Goal: Transaction & Acquisition: Book appointment/travel/reservation

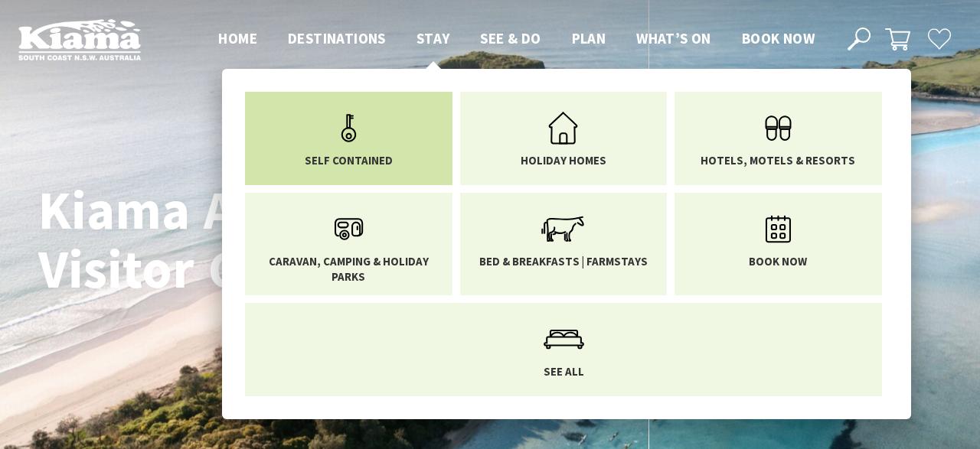
click at [407, 137] on link "Self Contained" at bounding box center [348, 135] width 185 height 64
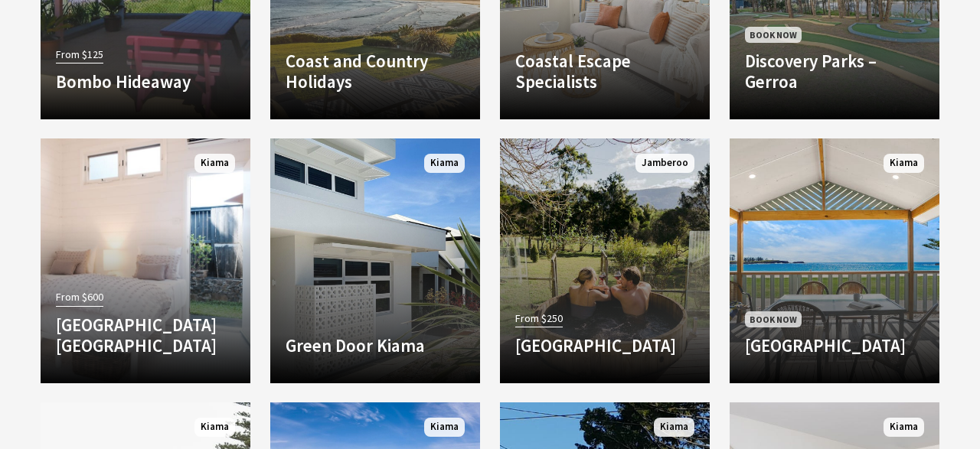
scroll to position [1194, 0]
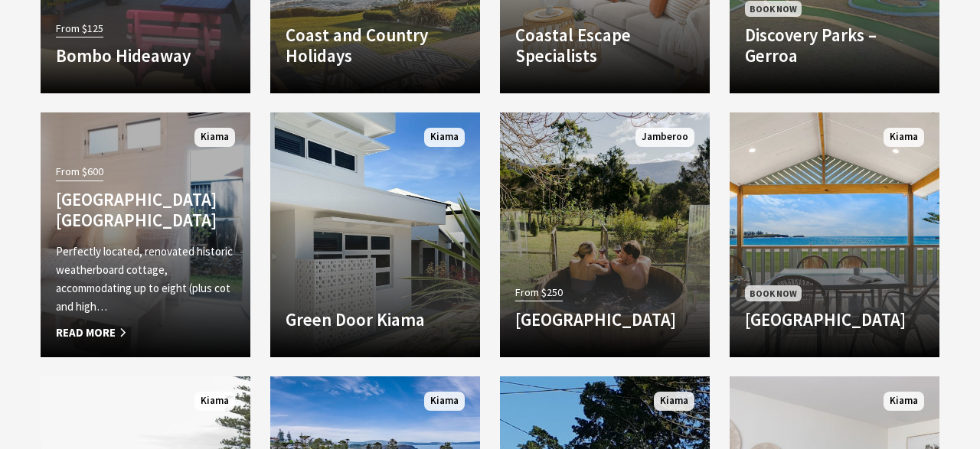
click at [106, 330] on span "Read More" at bounding box center [145, 333] width 179 height 18
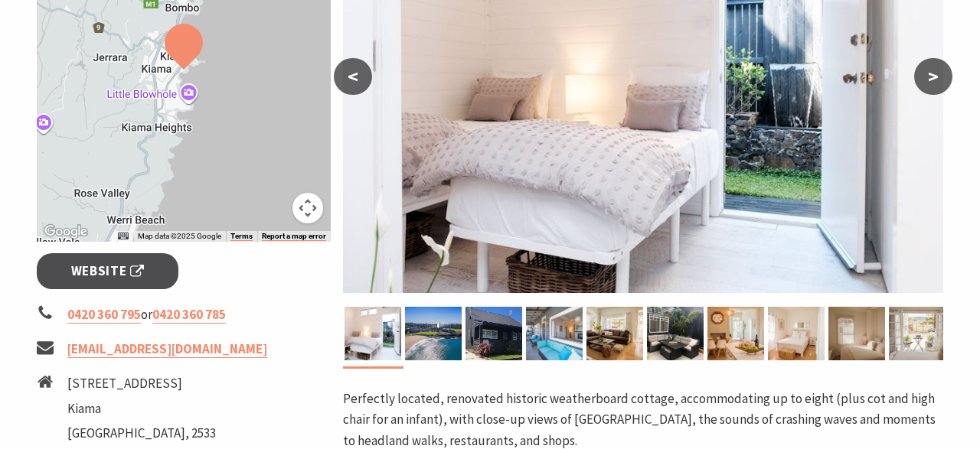
scroll to position [318, 0]
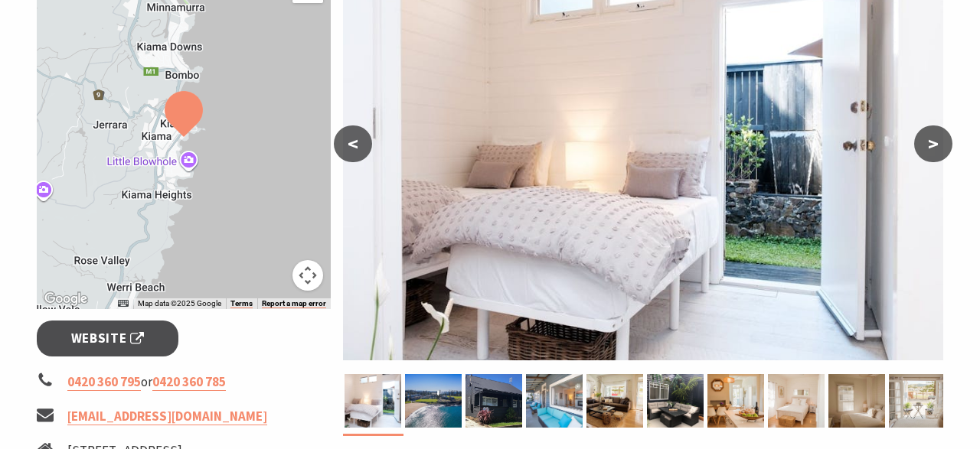
click at [936, 143] on button ">" at bounding box center [933, 144] width 38 height 37
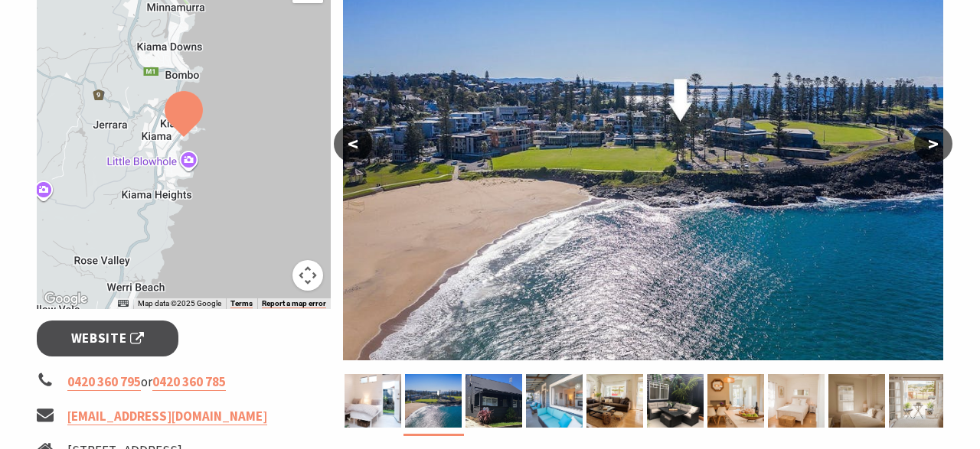
click at [936, 143] on button ">" at bounding box center [933, 144] width 38 height 37
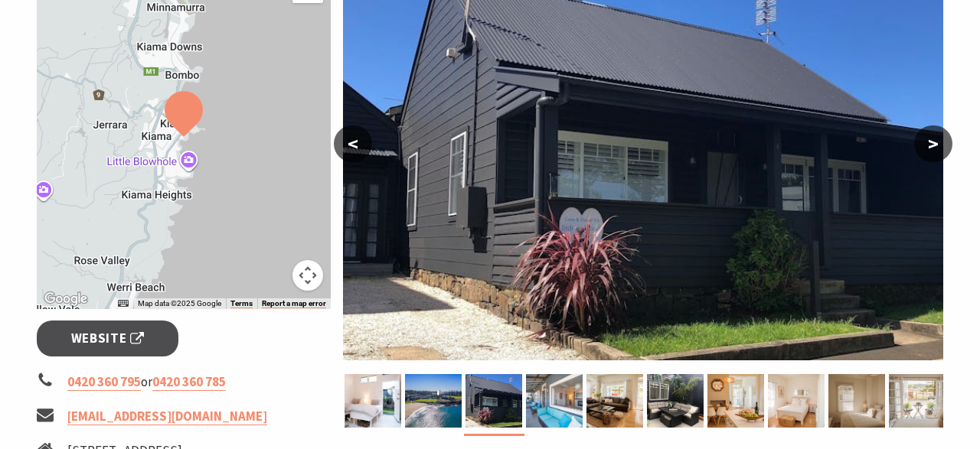
click at [936, 143] on button ">" at bounding box center [933, 144] width 38 height 37
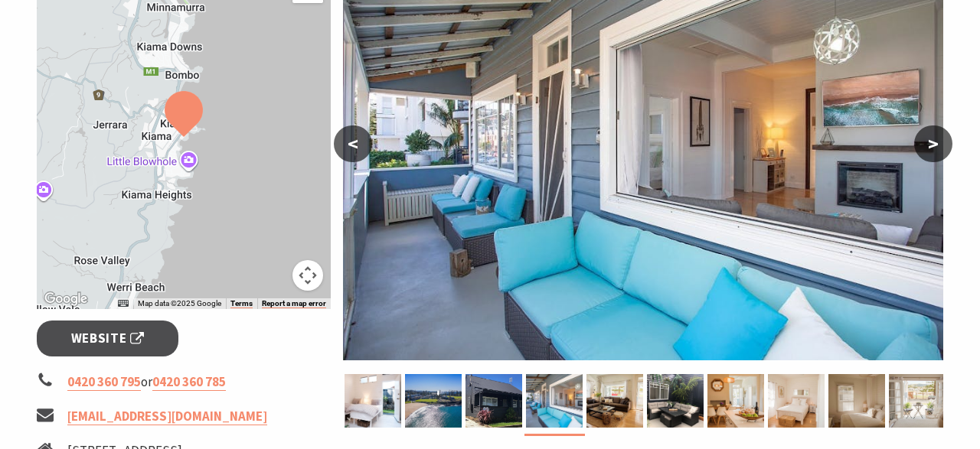
click at [936, 143] on button ">" at bounding box center [933, 144] width 38 height 37
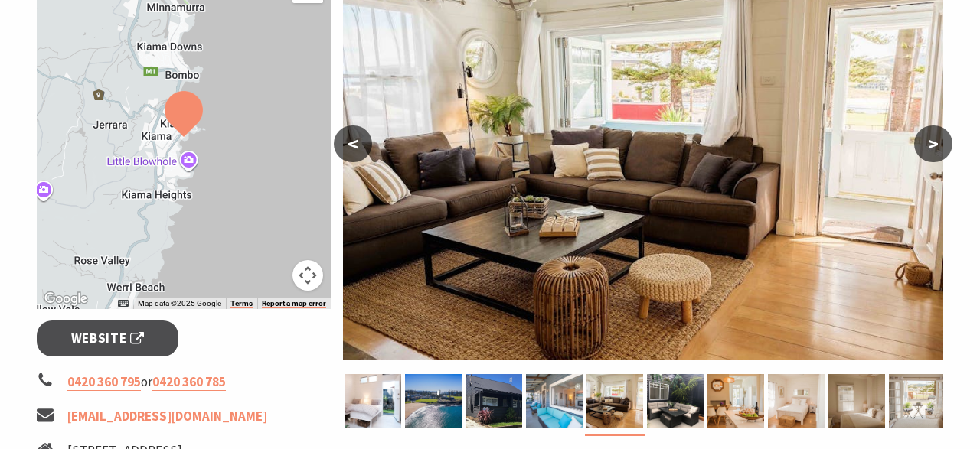
click at [936, 143] on button ">" at bounding box center [933, 144] width 38 height 37
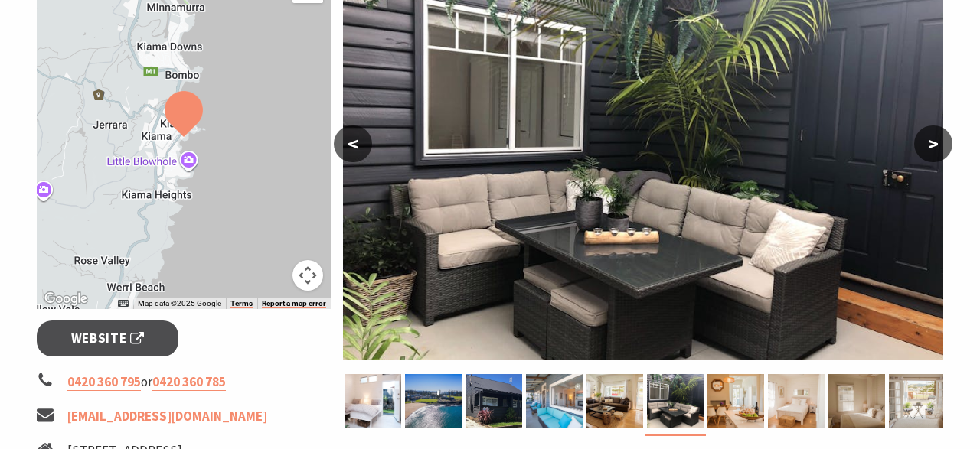
click at [936, 143] on button ">" at bounding box center [933, 144] width 38 height 37
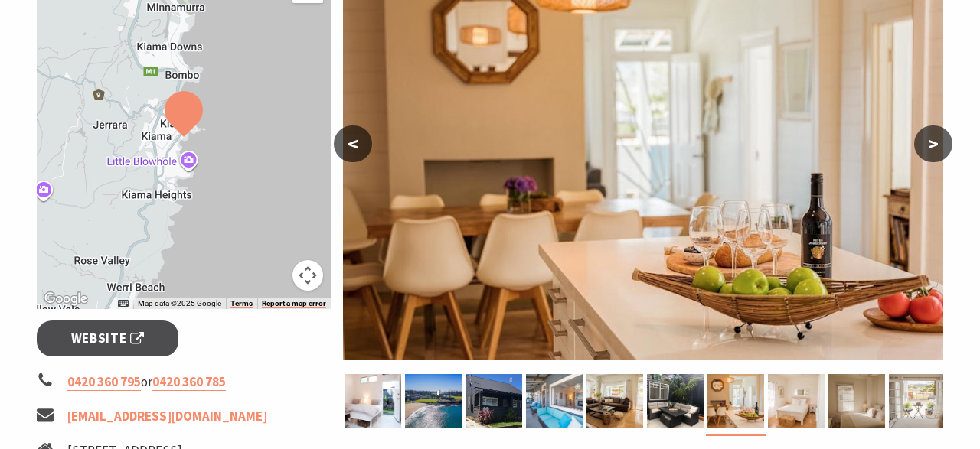
click at [936, 143] on button ">" at bounding box center [933, 144] width 38 height 37
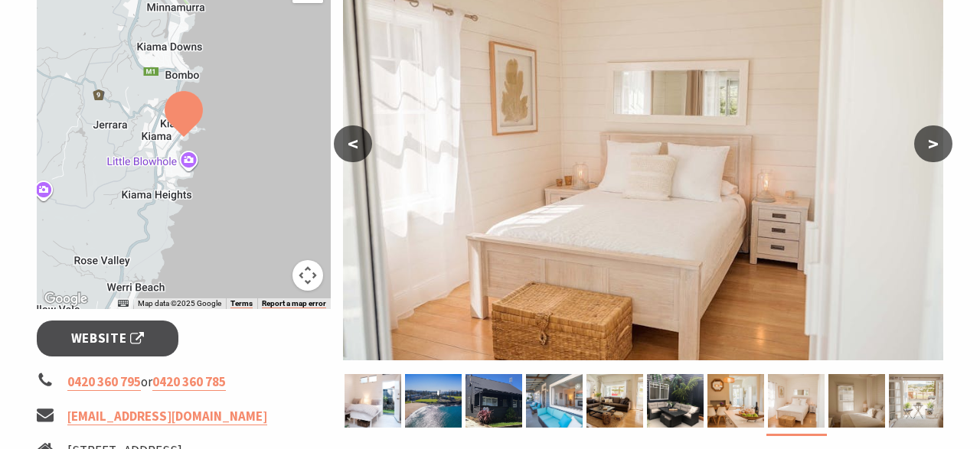
click at [936, 143] on button ">" at bounding box center [933, 144] width 38 height 37
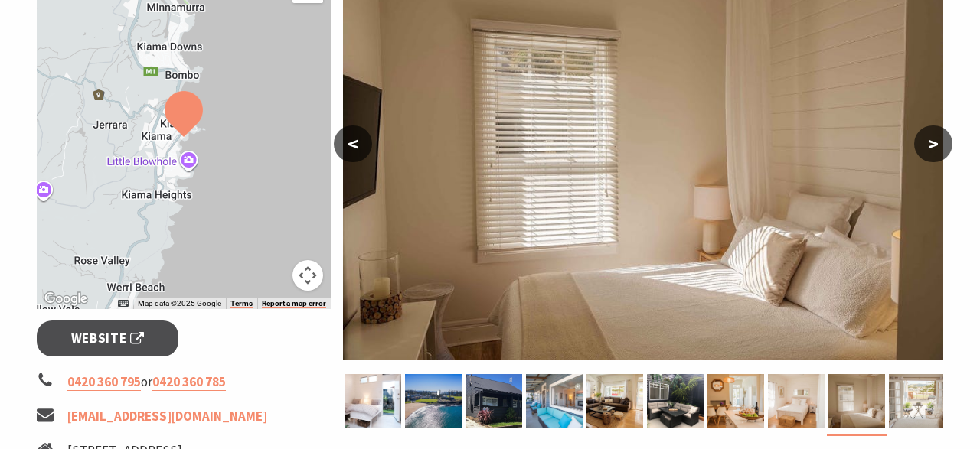
click at [936, 143] on button ">" at bounding box center [933, 144] width 38 height 37
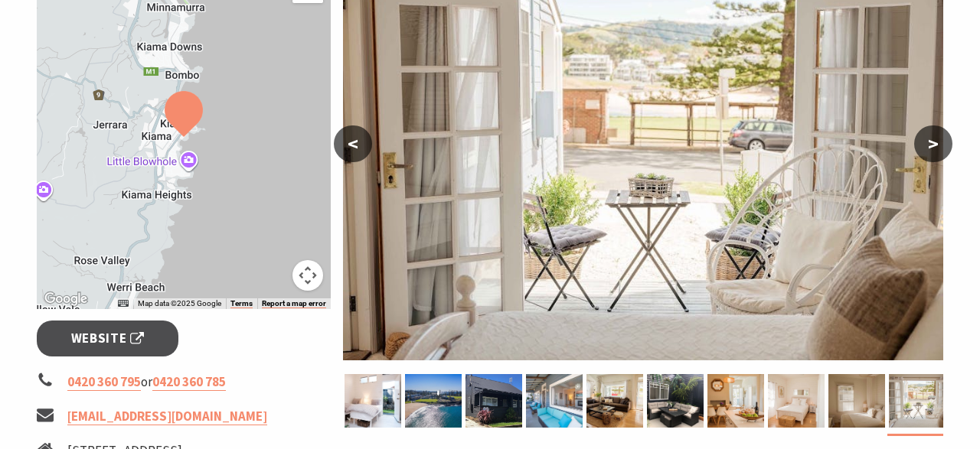
click at [936, 143] on button ">" at bounding box center [933, 144] width 38 height 37
click at [927, 145] on button ">" at bounding box center [933, 144] width 38 height 37
click at [932, 140] on button ">" at bounding box center [933, 144] width 38 height 37
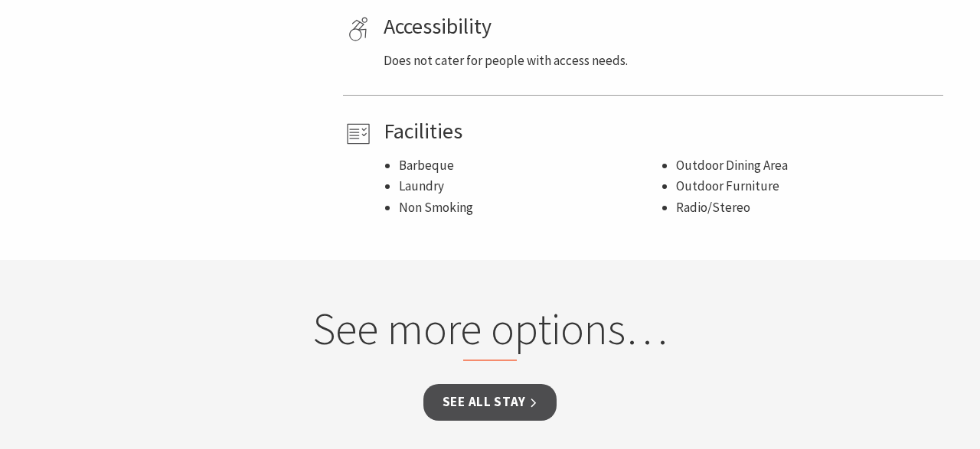
scroll to position [1035, 0]
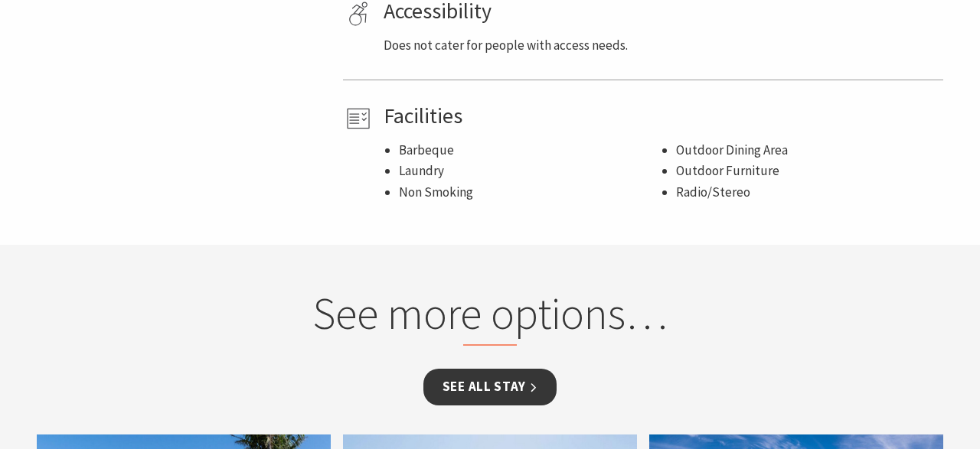
click at [478, 382] on link "See all Stay" at bounding box center [489, 387] width 133 height 36
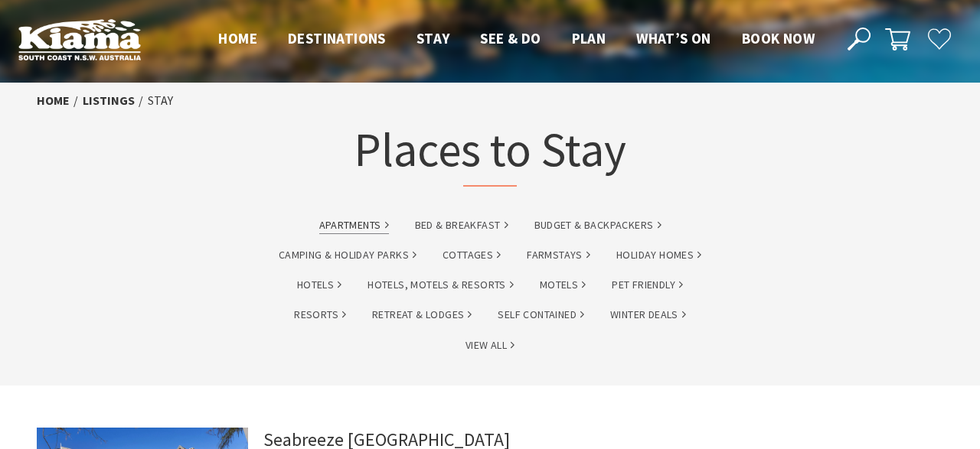
click at [361, 225] on link "Apartments" at bounding box center [354, 226] width 70 height 18
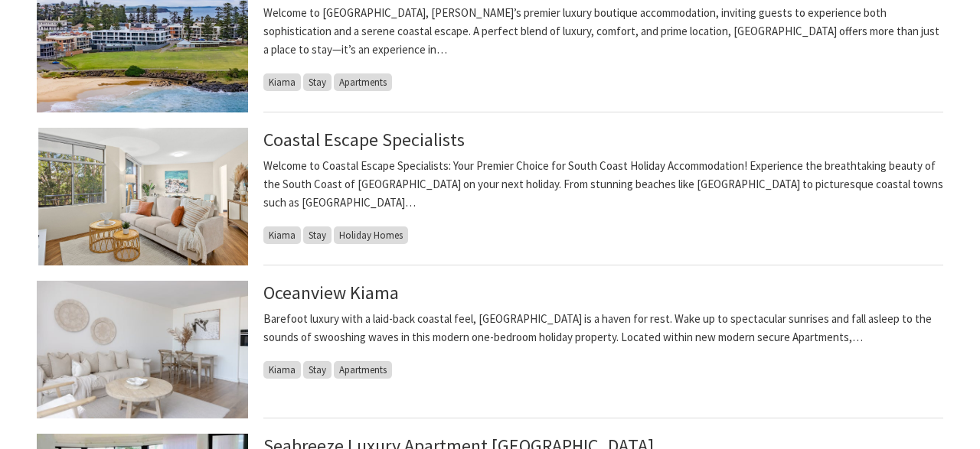
scroll to position [955, 0]
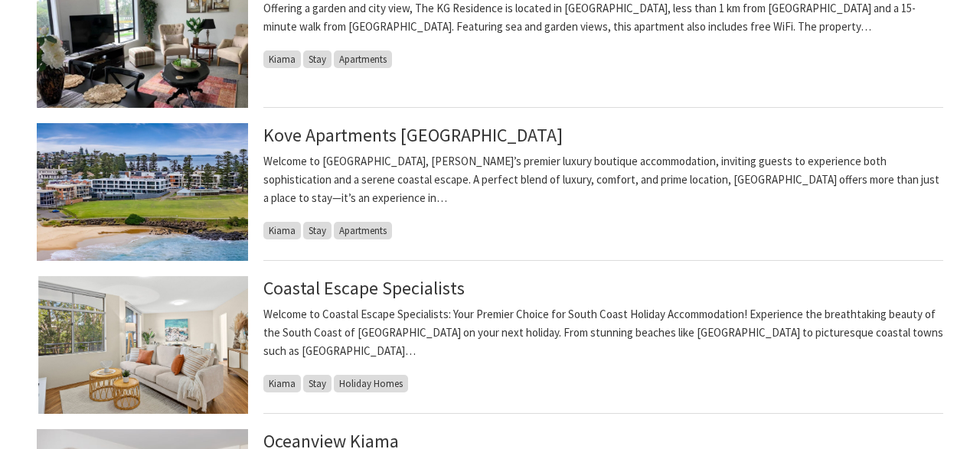
click at [94, 210] on img at bounding box center [142, 192] width 211 height 138
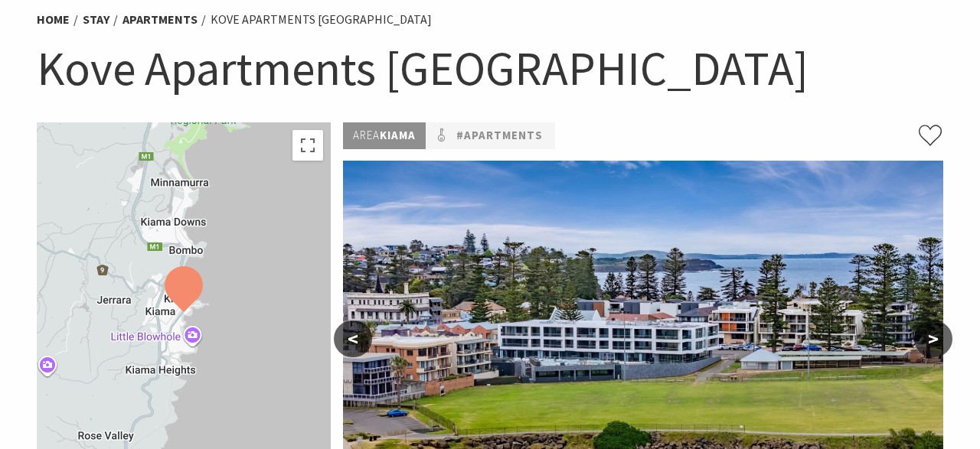
scroll to position [239, 0]
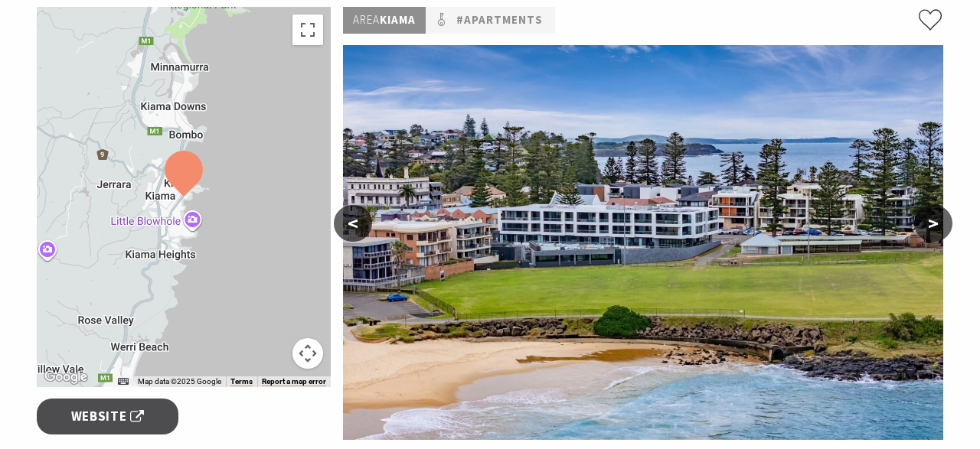
click at [933, 220] on button ">" at bounding box center [933, 223] width 38 height 37
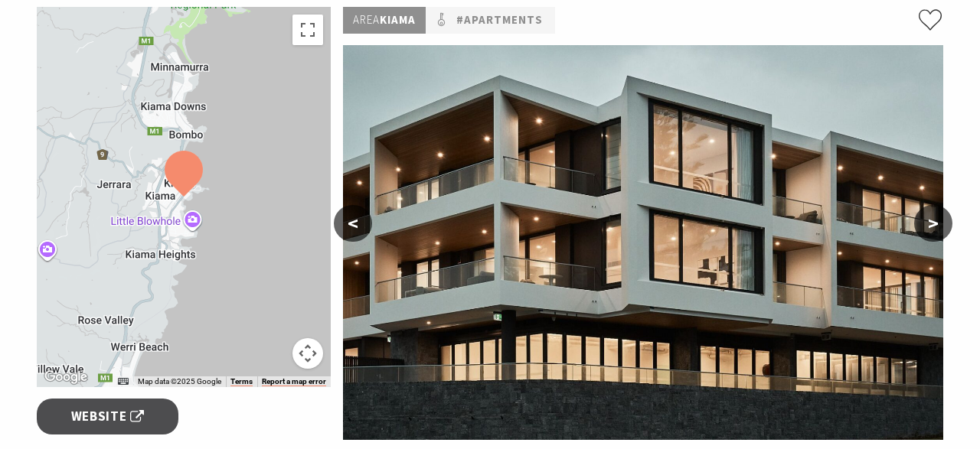
click at [932, 221] on button ">" at bounding box center [933, 223] width 38 height 37
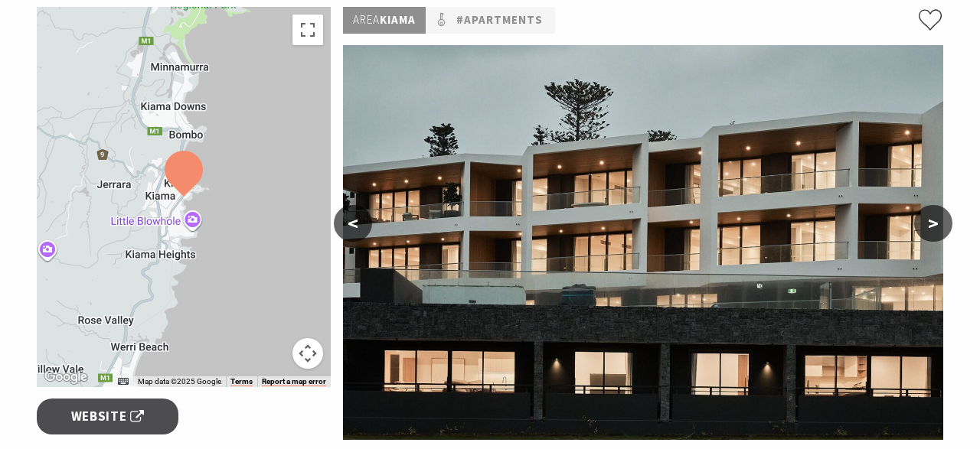
click at [932, 225] on button ">" at bounding box center [933, 223] width 38 height 37
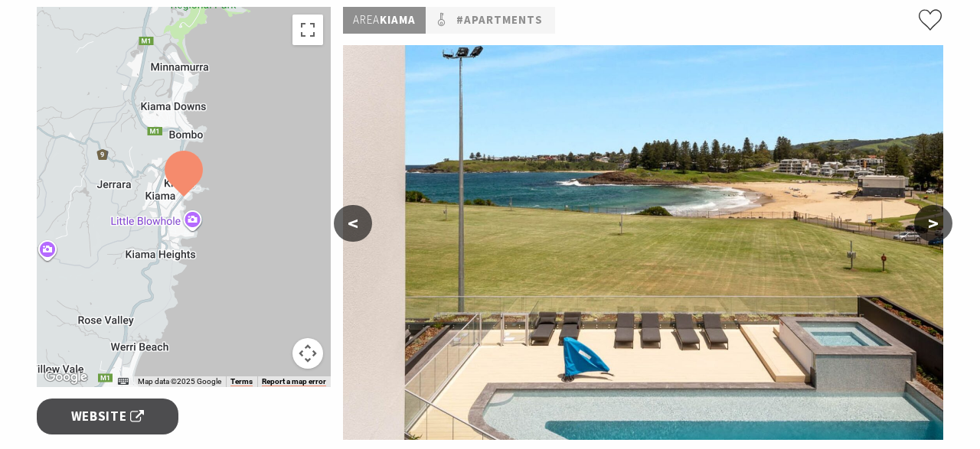
click at [932, 225] on button ">" at bounding box center [933, 223] width 38 height 37
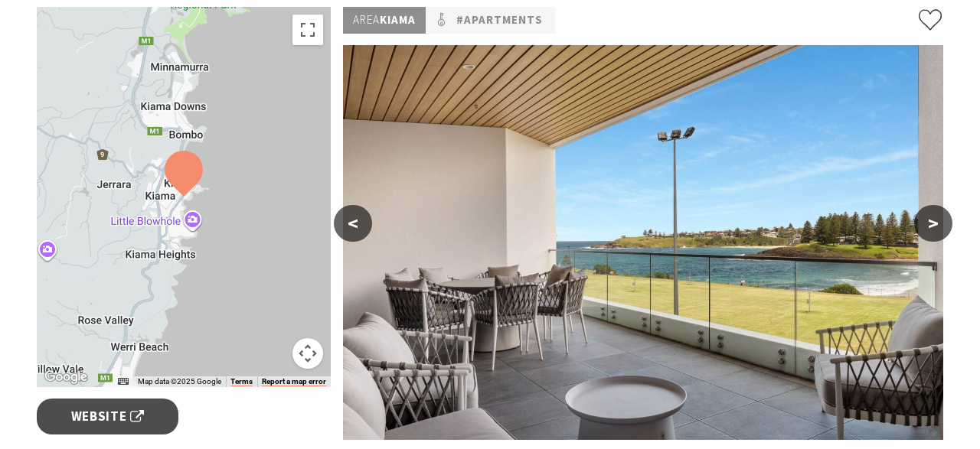
click at [932, 225] on button ">" at bounding box center [933, 223] width 38 height 37
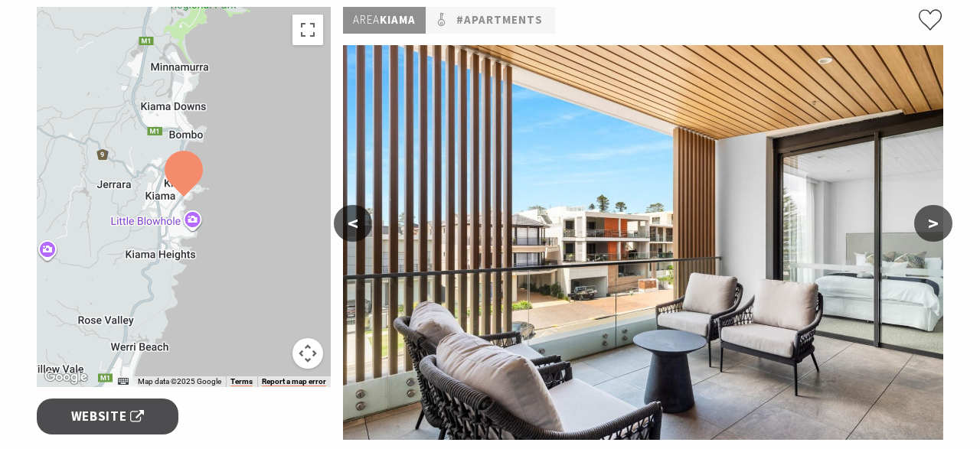
click at [932, 225] on button ">" at bounding box center [933, 223] width 38 height 37
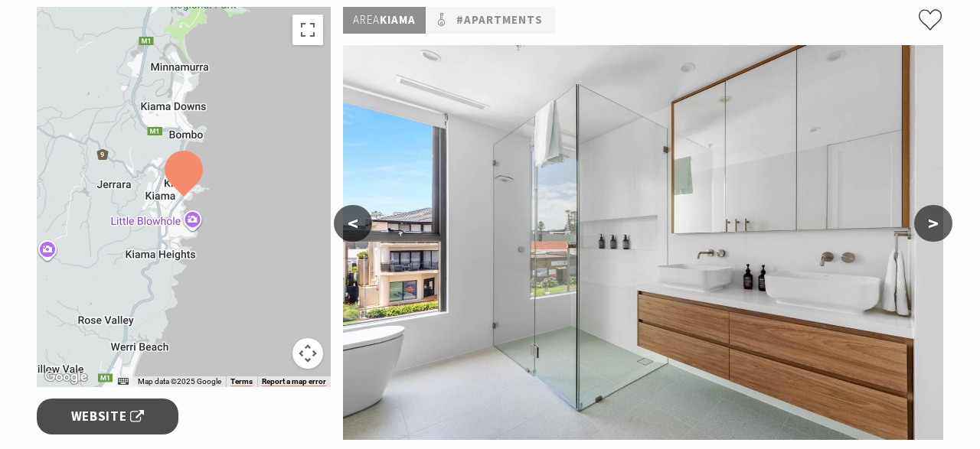
click at [932, 225] on button ">" at bounding box center [933, 223] width 38 height 37
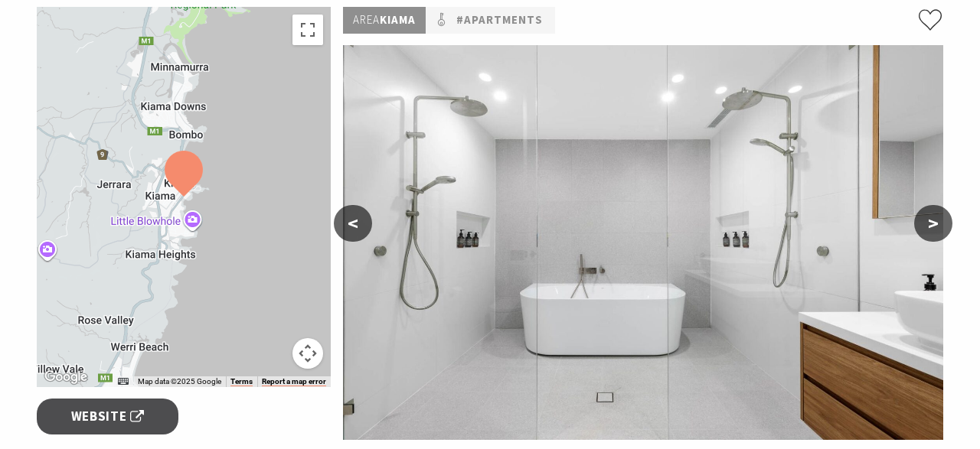
click at [932, 225] on button ">" at bounding box center [933, 223] width 38 height 37
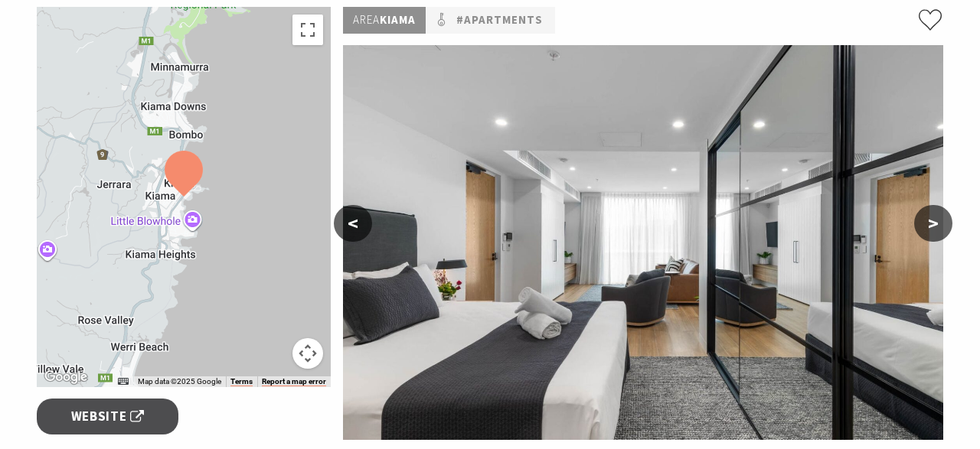
click at [932, 225] on button ">" at bounding box center [933, 223] width 38 height 37
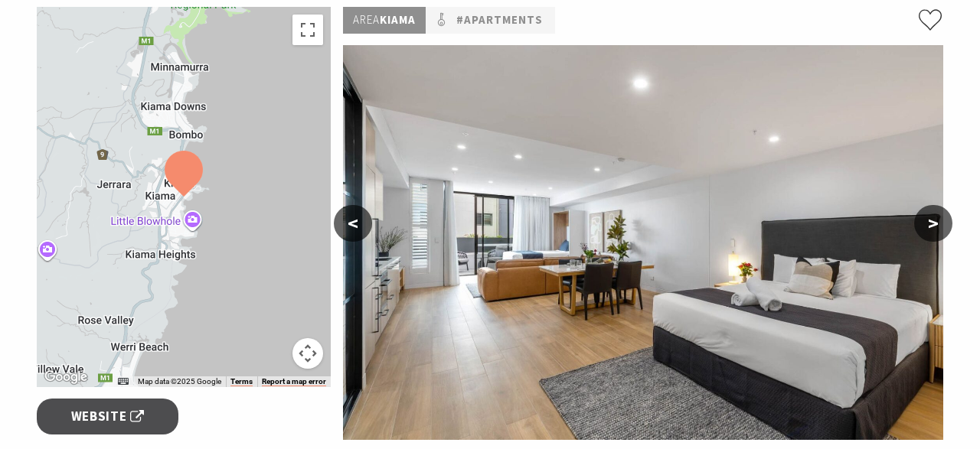
click at [932, 225] on button ">" at bounding box center [933, 223] width 38 height 37
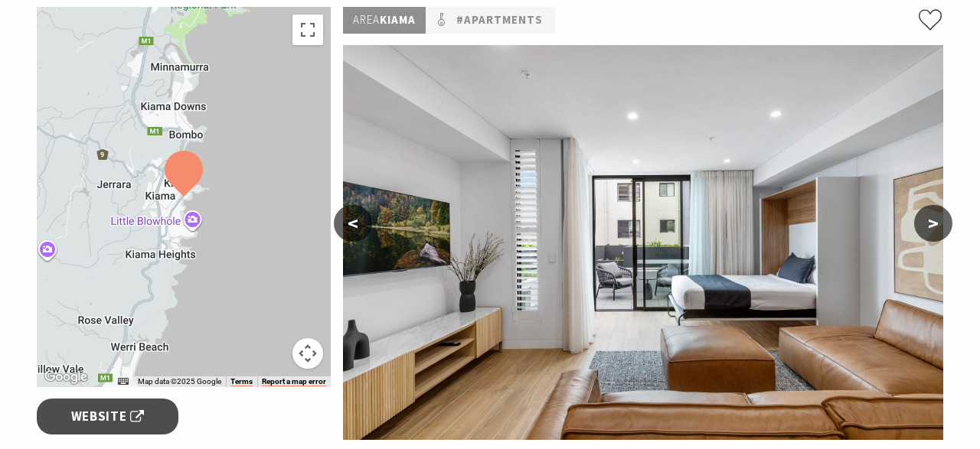
click at [932, 225] on button ">" at bounding box center [933, 223] width 38 height 37
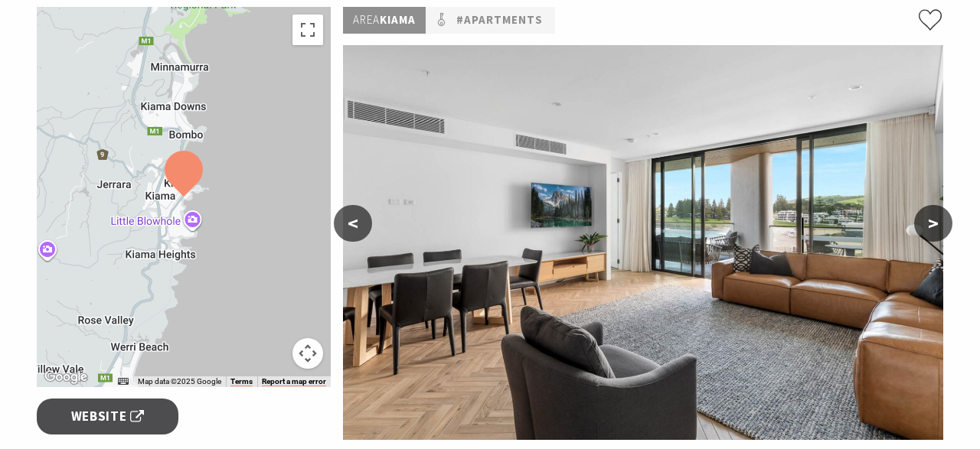
click at [932, 225] on button ">" at bounding box center [933, 223] width 38 height 37
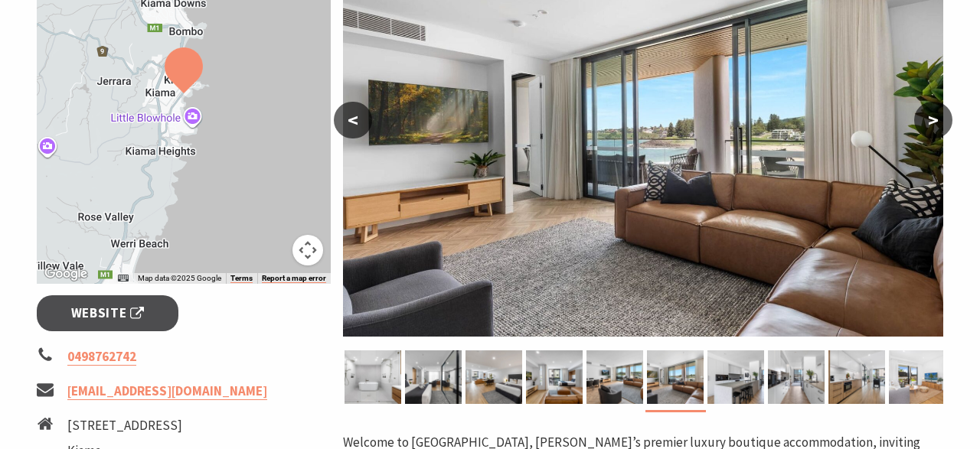
scroll to position [318, 0]
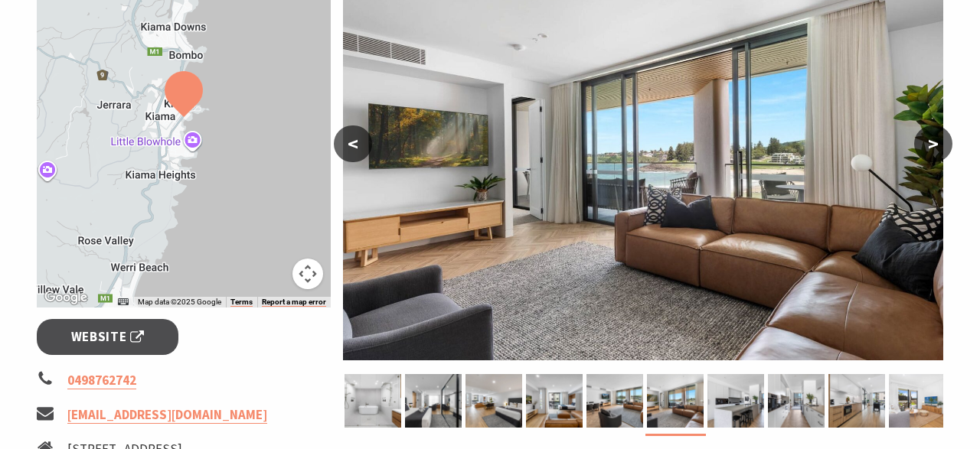
click at [936, 142] on button ">" at bounding box center [933, 144] width 38 height 37
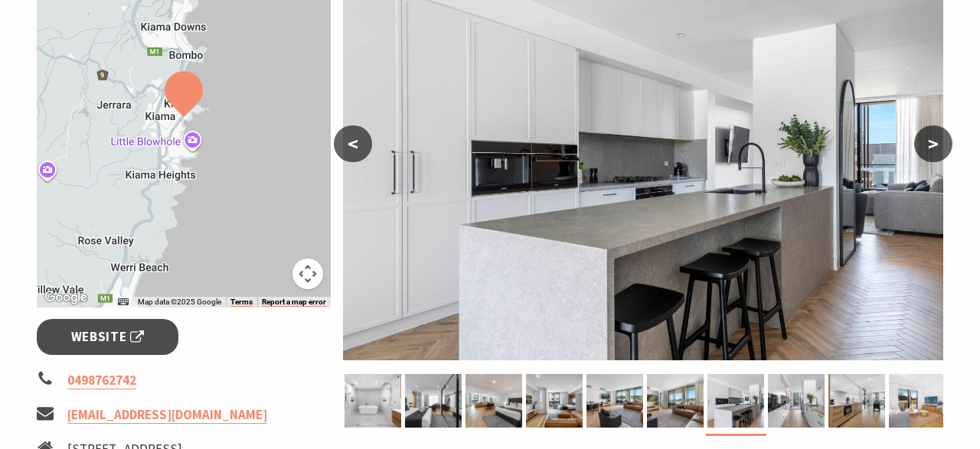
click at [936, 142] on button ">" at bounding box center [933, 144] width 38 height 37
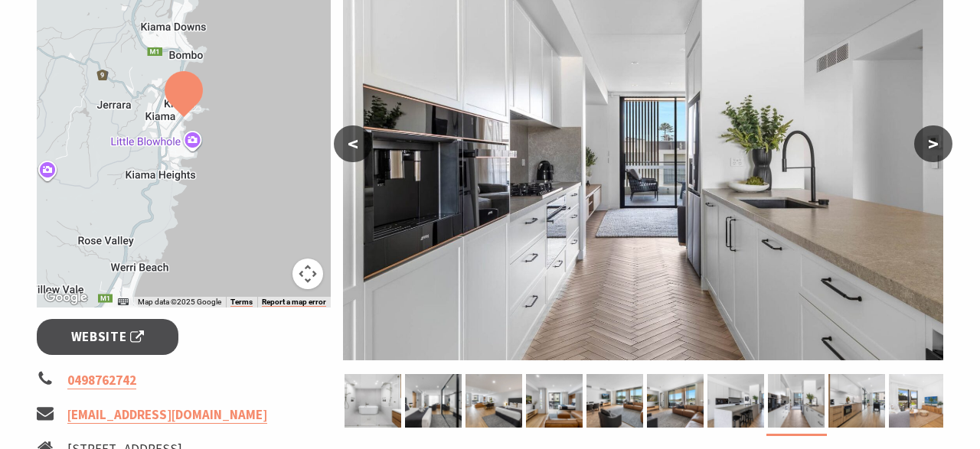
click at [936, 142] on button ">" at bounding box center [933, 144] width 38 height 37
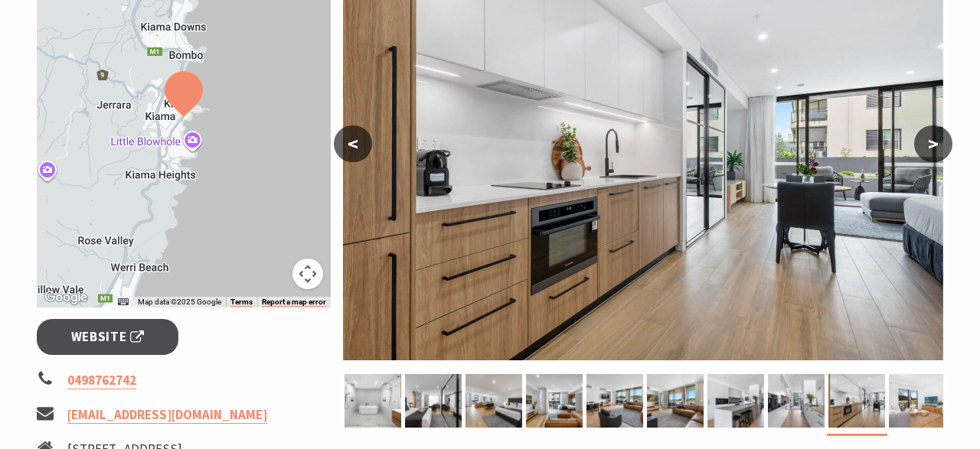
click at [936, 142] on button ">" at bounding box center [933, 144] width 38 height 37
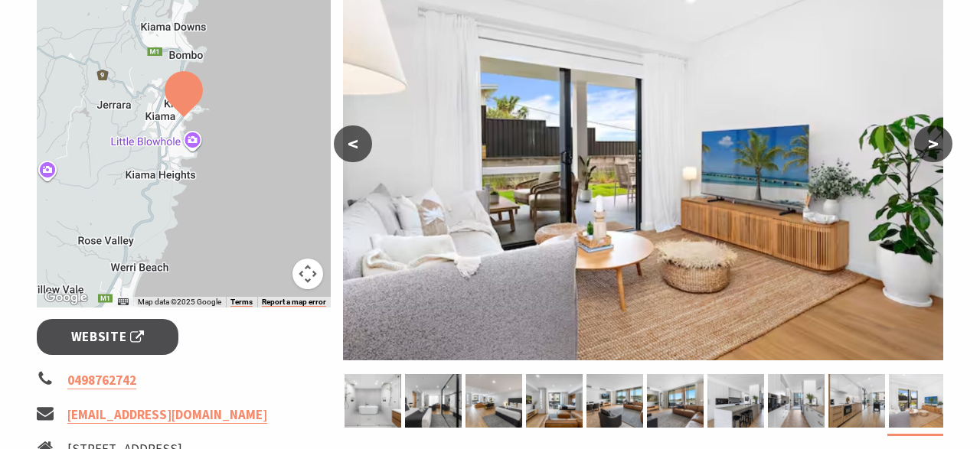
click at [936, 142] on button ">" at bounding box center [933, 144] width 38 height 37
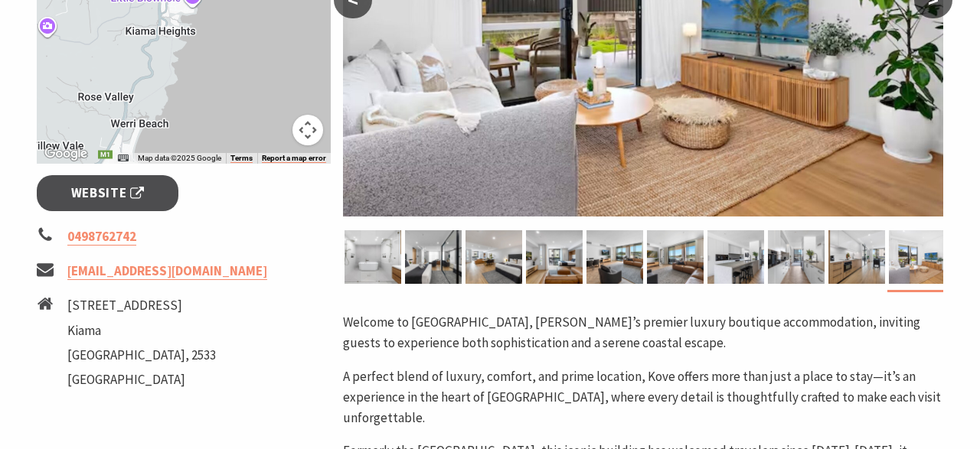
scroll to position [478, 0]
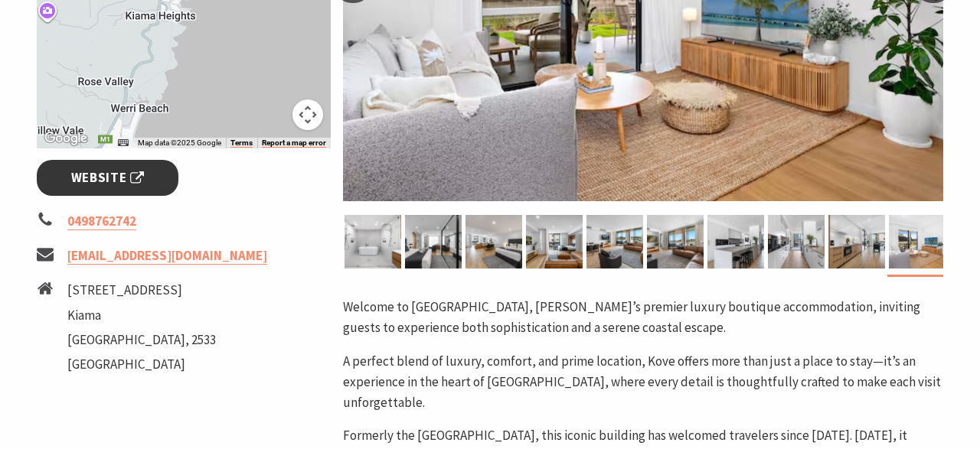
click at [128, 175] on span "Website" at bounding box center [107, 178] width 73 height 21
